Goal: Book appointment/travel/reservation

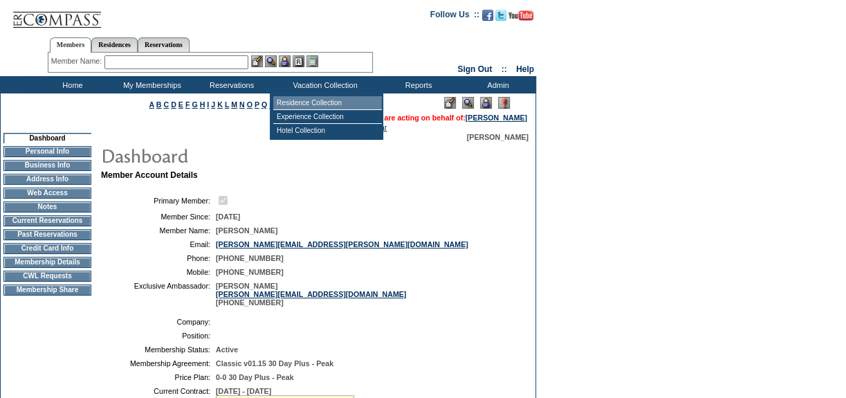
click at [318, 102] on td "Residence Collection" at bounding box center [327, 103] width 109 height 14
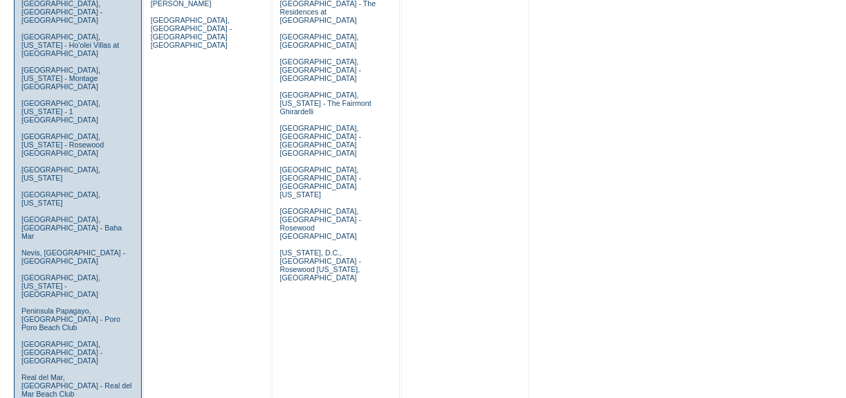
scroll to position [817, 0]
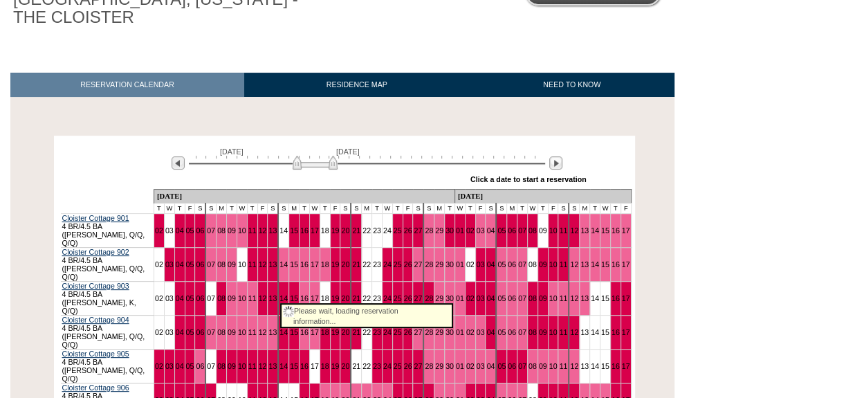
scroll to position [188, 0]
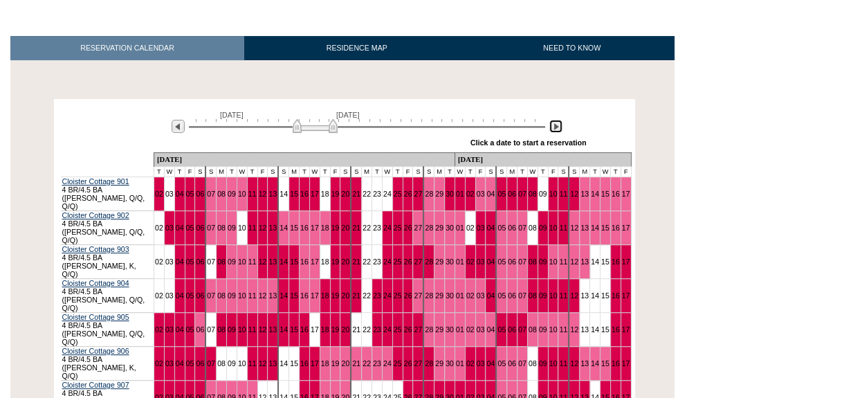
click at [555, 131] on img at bounding box center [555, 126] width 13 height 13
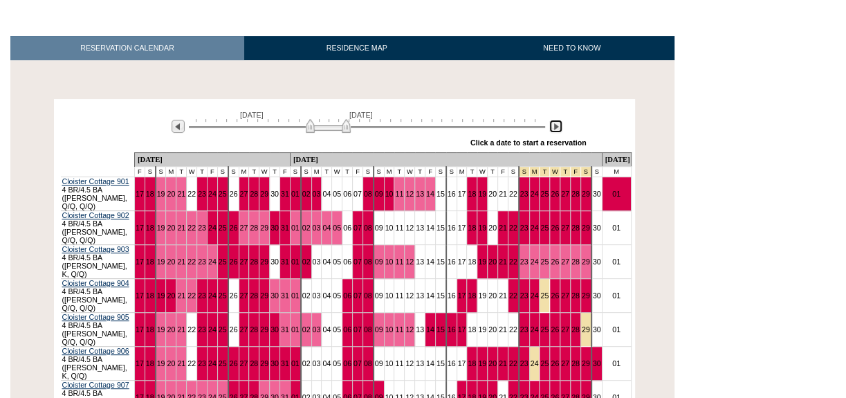
click at [555, 131] on img at bounding box center [555, 126] width 13 height 13
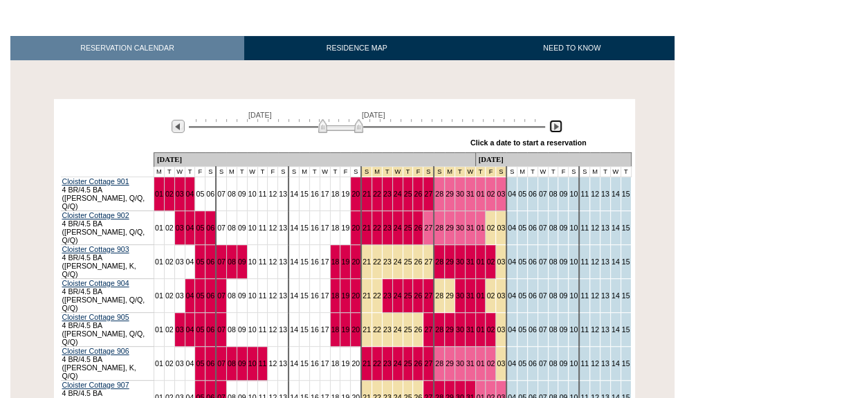
click at [555, 131] on img at bounding box center [555, 126] width 13 height 13
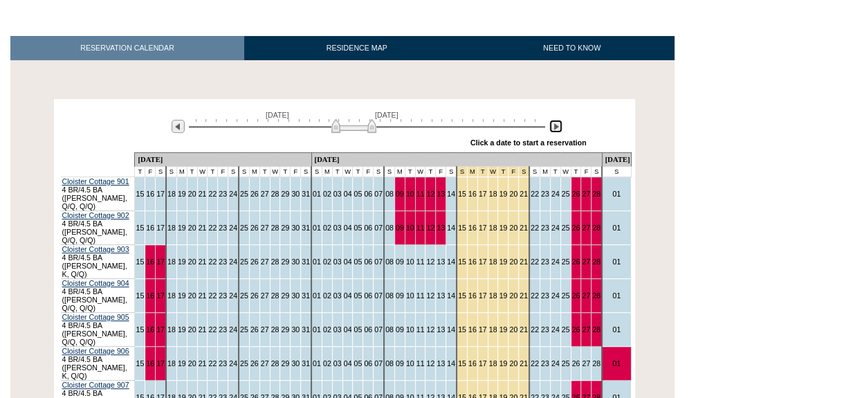
click at [555, 131] on img at bounding box center [555, 126] width 13 height 13
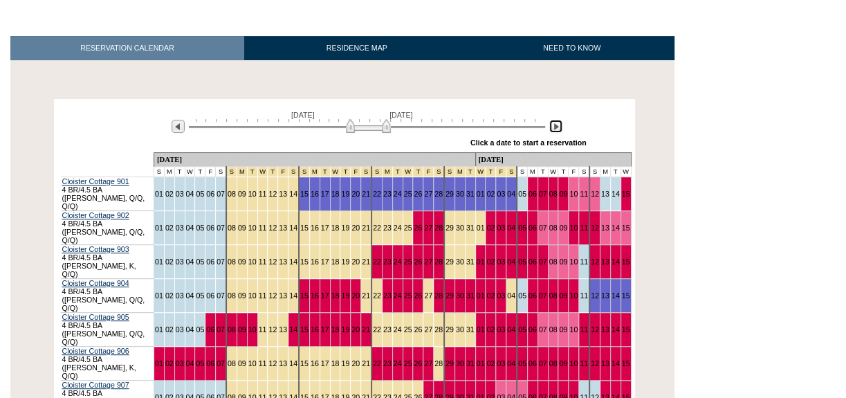
click at [372, 132] on img at bounding box center [368, 126] width 45 height 14
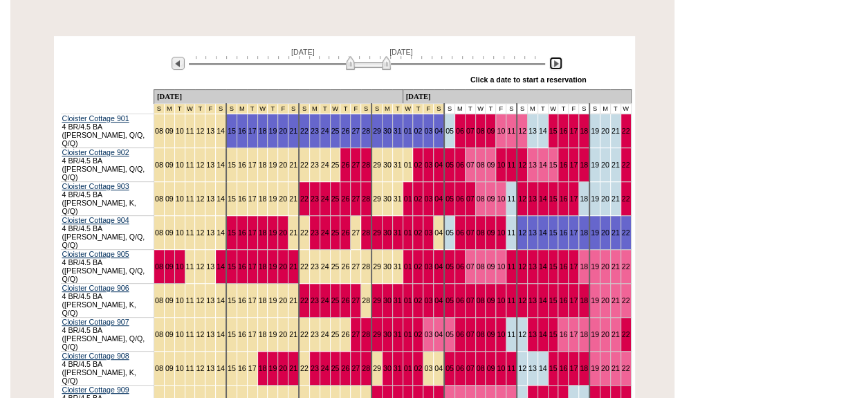
scroll to position [314, 0]
